Goal: Transaction & Acquisition: Purchase product/service

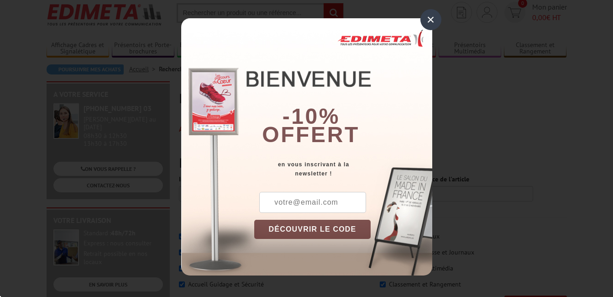
scroll to position [46, 0]
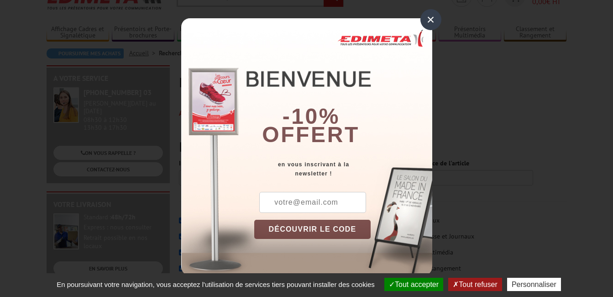
click at [431, 19] on div "×" at bounding box center [431, 19] width 21 height 21
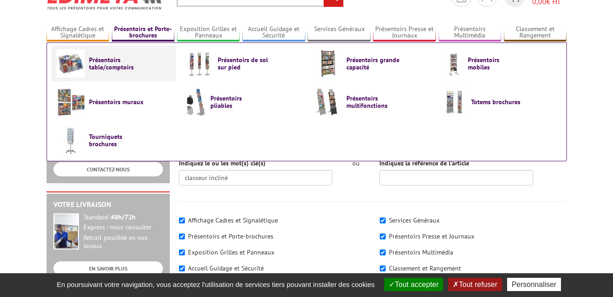
click at [119, 66] on span "Présentoirs table/comptoirs" at bounding box center [116, 63] width 55 height 15
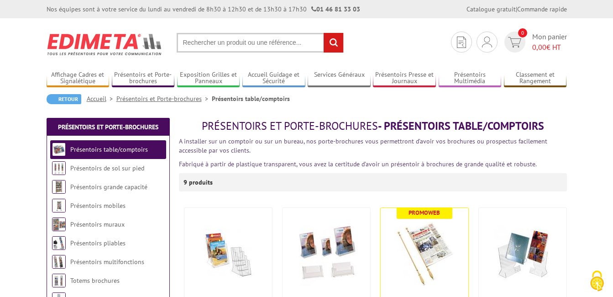
click at [246, 42] on input "text" at bounding box center [260, 43] width 167 height 20
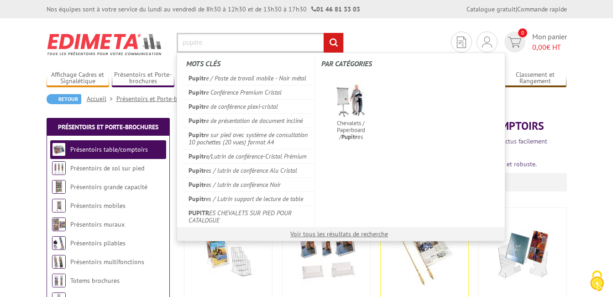
type input "pupitre"
click at [324, 33] on input "rechercher" at bounding box center [334, 43] width 20 height 20
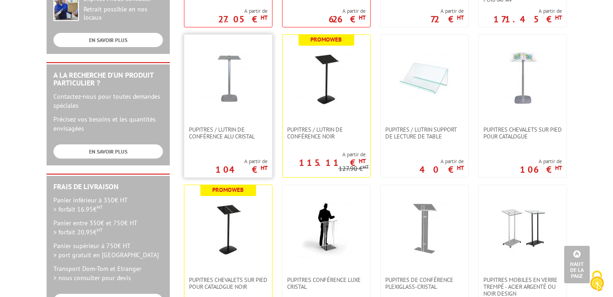
scroll to position [91, 0]
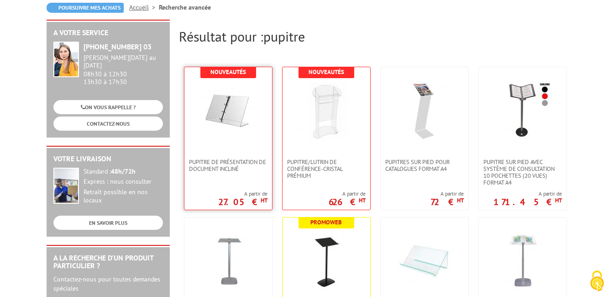
click at [228, 109] on img at bounding box center [228, 110] width 59 height 59
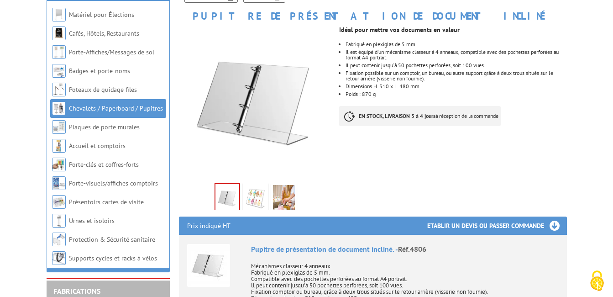
scroll to position [137, 0]
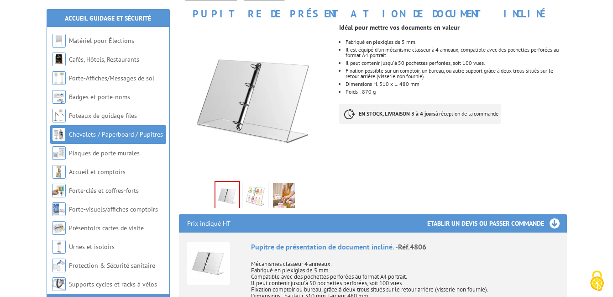
click at [253, 194] on img at bounding box center [256, 197] width 22 height 28
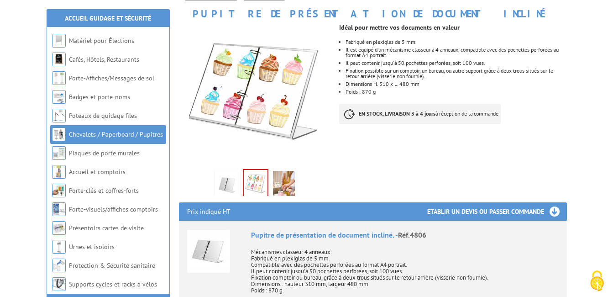
click at [280, 188] on img at bounding box center [284, 185] width 22 height 28
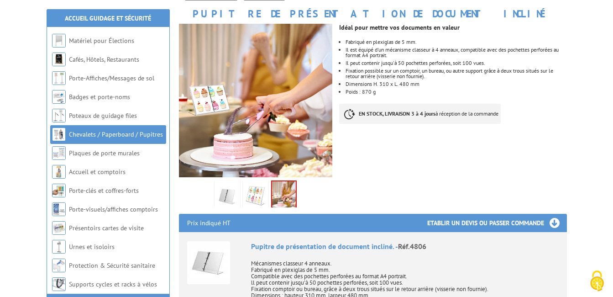
click at [226, 192] on img at bounding box center [227, 196] width 22 height 28
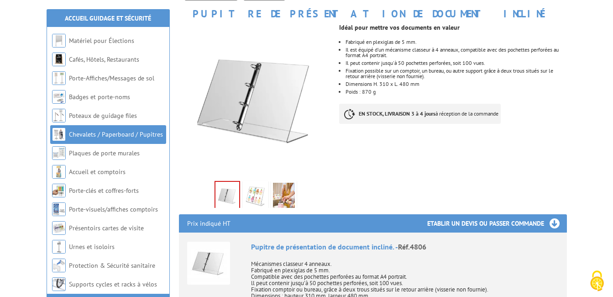
click at [393, 186] on div "Nouveau Fiche produit Imprimer Pupitre de présentation de document incliné Prev…" at bounding box center [373, 302] width 402 height 638
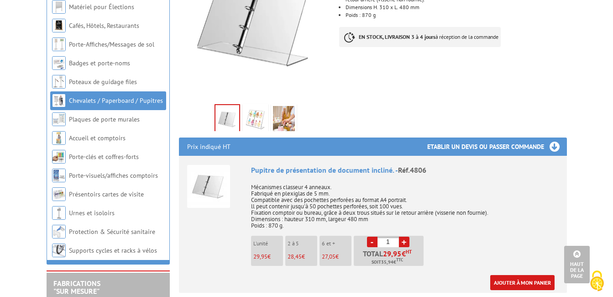
scroll to position [274, 0]
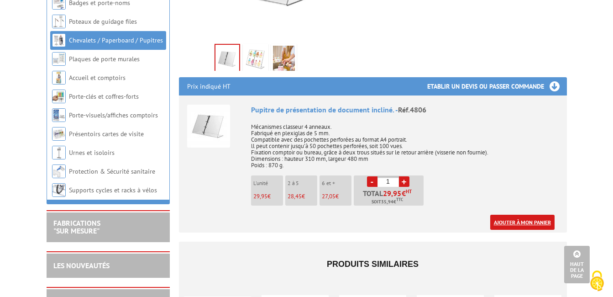
click at [525, 223] on link "Ajouter à mon panier" at bounding box center [523, 222] width 64 height 15
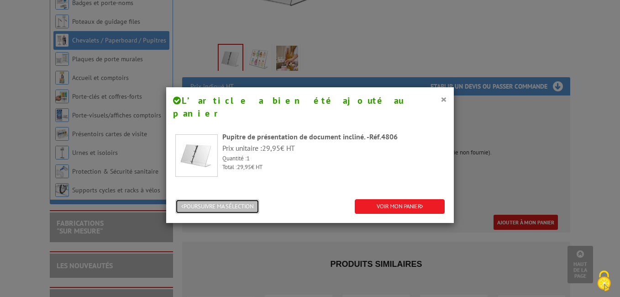
click at [233, 199] on button "POURSUIVRE MA SÉLECTION" at bounding box center [217, 206] width 84 height 15
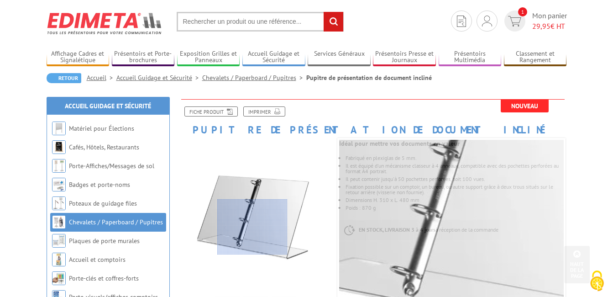
scroll to position [0, 0]
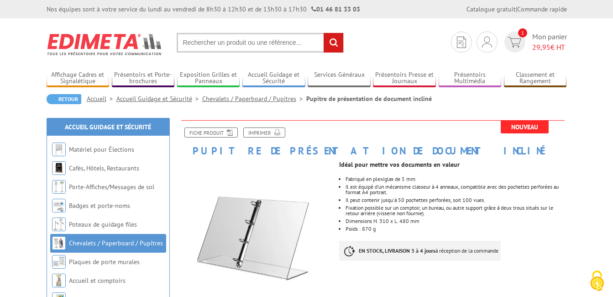
click at [236, 39] on input "text" at bounding box center [260, 43] width 167 height 20
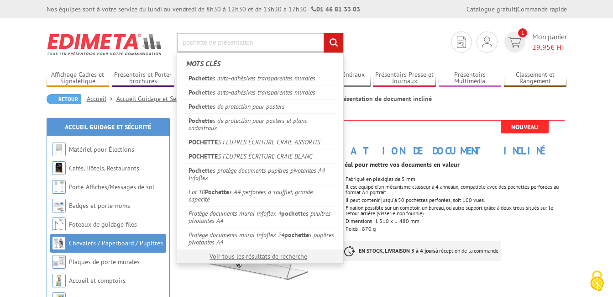
type input "pochette de présentation"
click at [324, 33] on input "rechercher" at bounding box center [334, 43] width 20 height 20
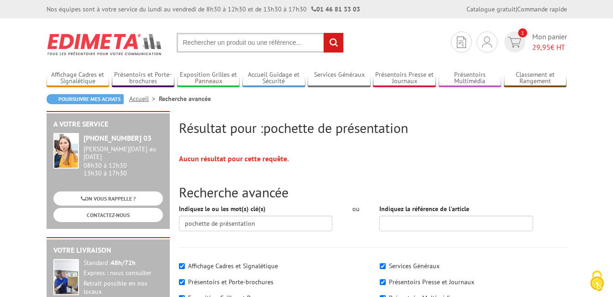
click at [201, 47] on input "text" at bounding box center [260, 43] width 167 height 20
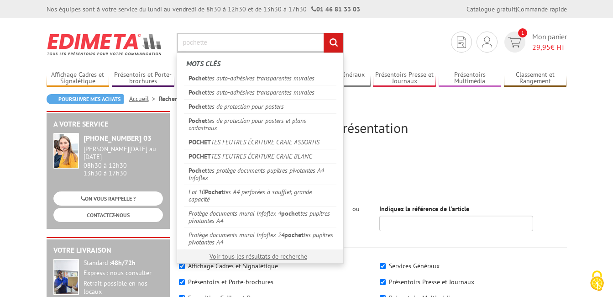
type input "pochette"
click at [324, 33] on input "rechercher" at bounding box center [334, 43] width 20 height 20
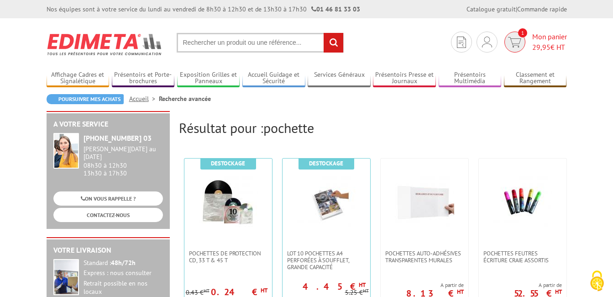
click at [551, 37] on span "Mon panier 29,95 € HT" at bounding box center [550, 42] width 35 height 21
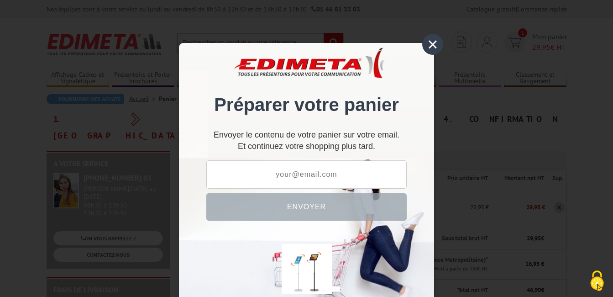
click at [426, 44] on div "×" at bounding box center [432, 44] width 21 height 21
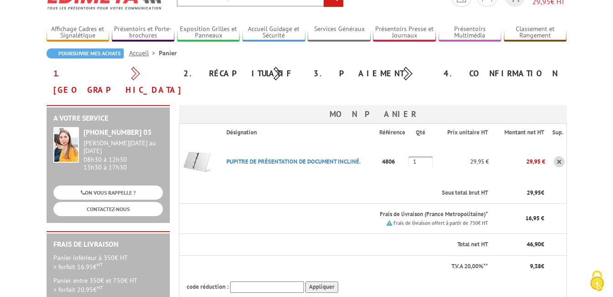
scroll to position [91, 0]
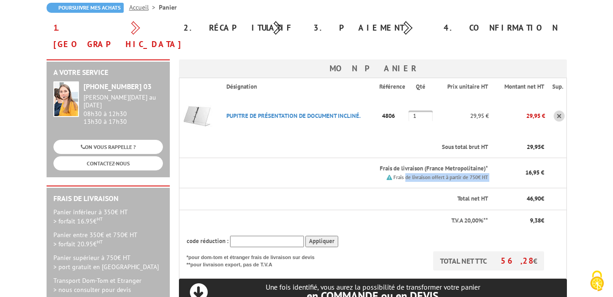
drag, startPoint x: 406, startPoint y: 162, endPoint x: 519, endPoint y: 164, distance: 113.3
click at [519, 164] on tr "Frais de livraison (France Metropolitaine)* Frais de livraison offert à partir …" at bounding box center [373, 173] width 388 height 30
